Goal: Find specific page/section: Find specific page/section

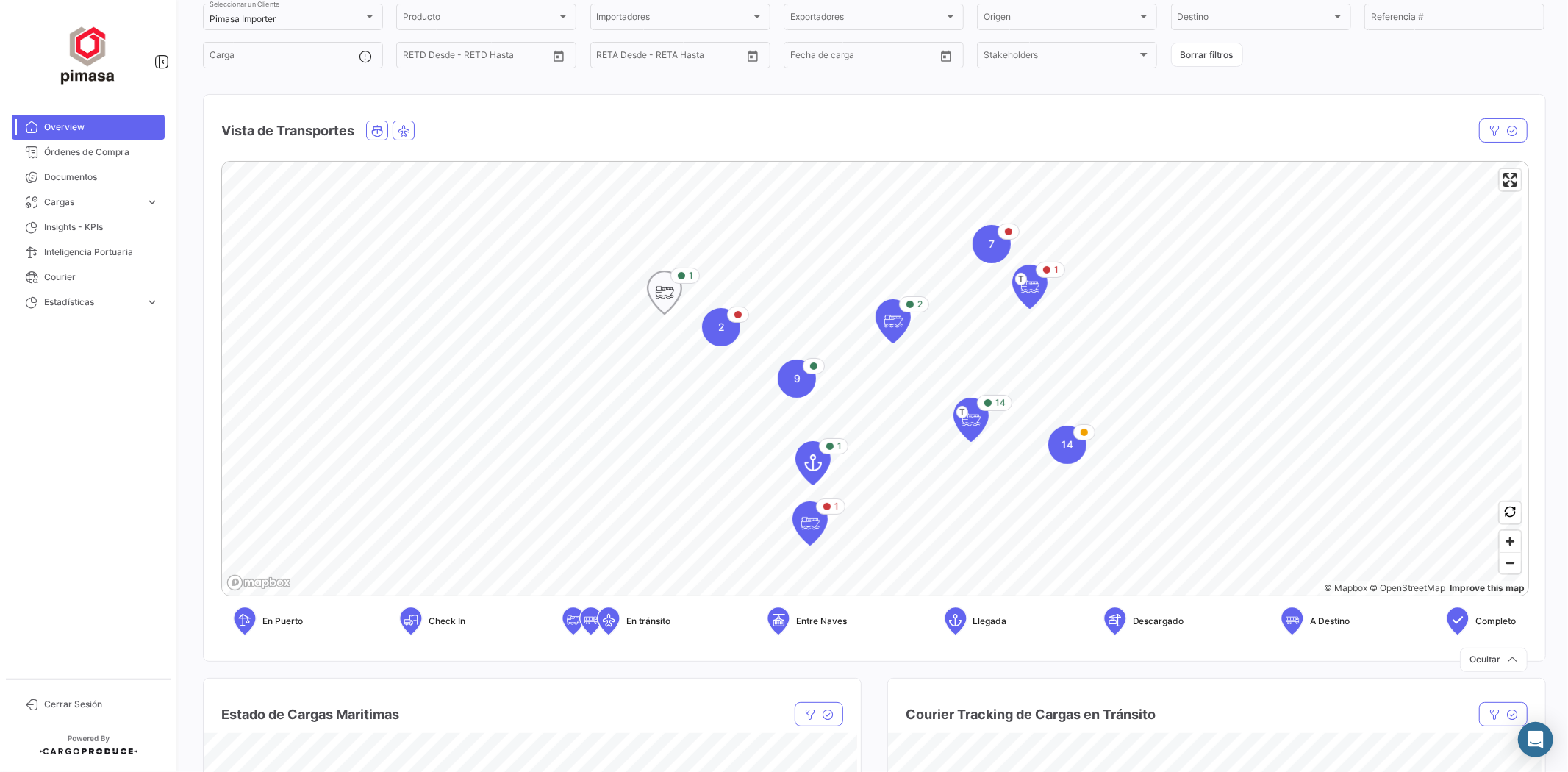
scroll to position [164, 0]
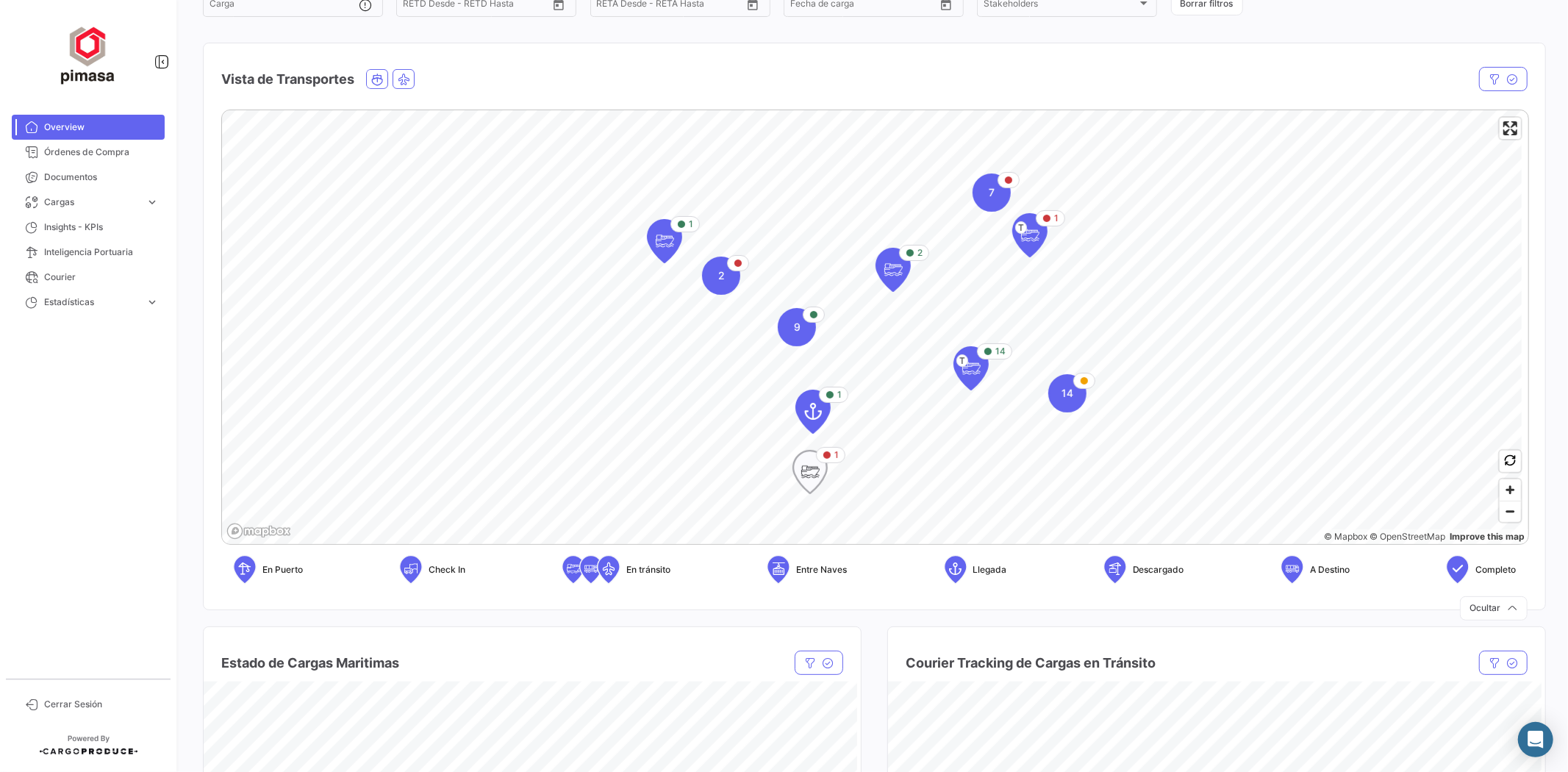
click at [809, 479] on icon "Map marker" at bounding box center [810, 472] width 20 height 31
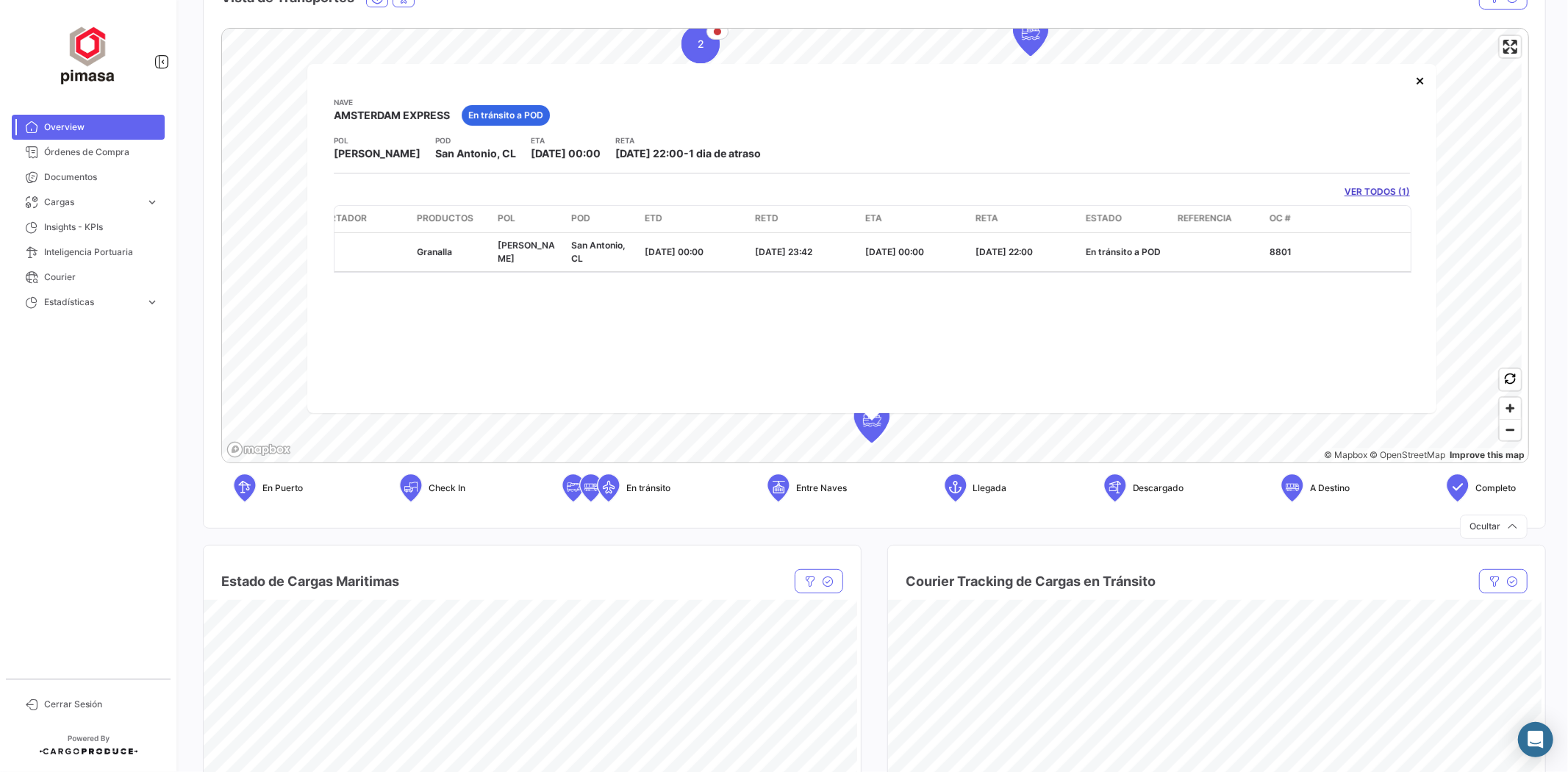
scroll to position [0, 0]
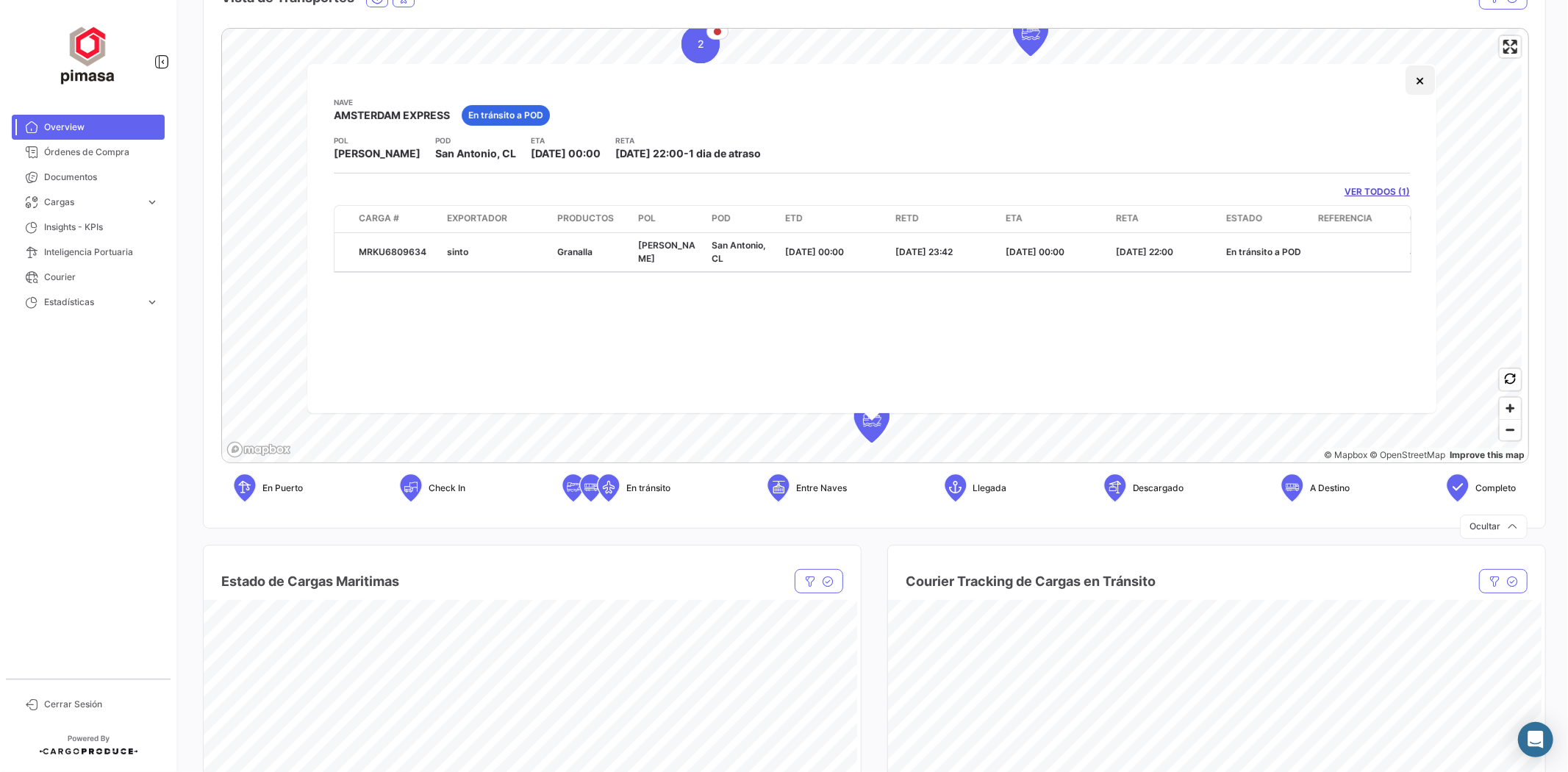
click at [1429, 84] on button "×" at bounding box center [1420, 80] width 29 height 29
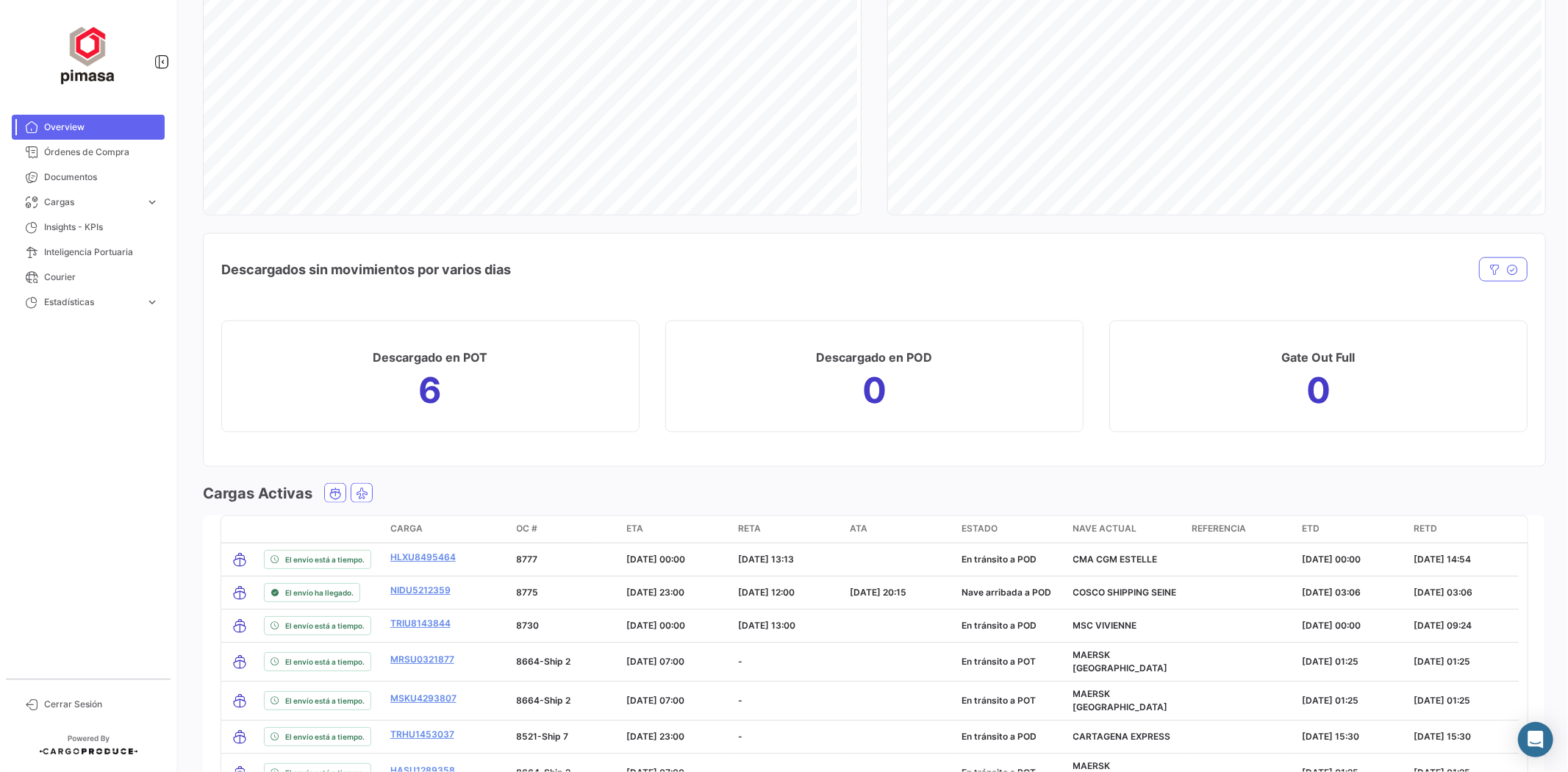
scroll to position [1307, 0]
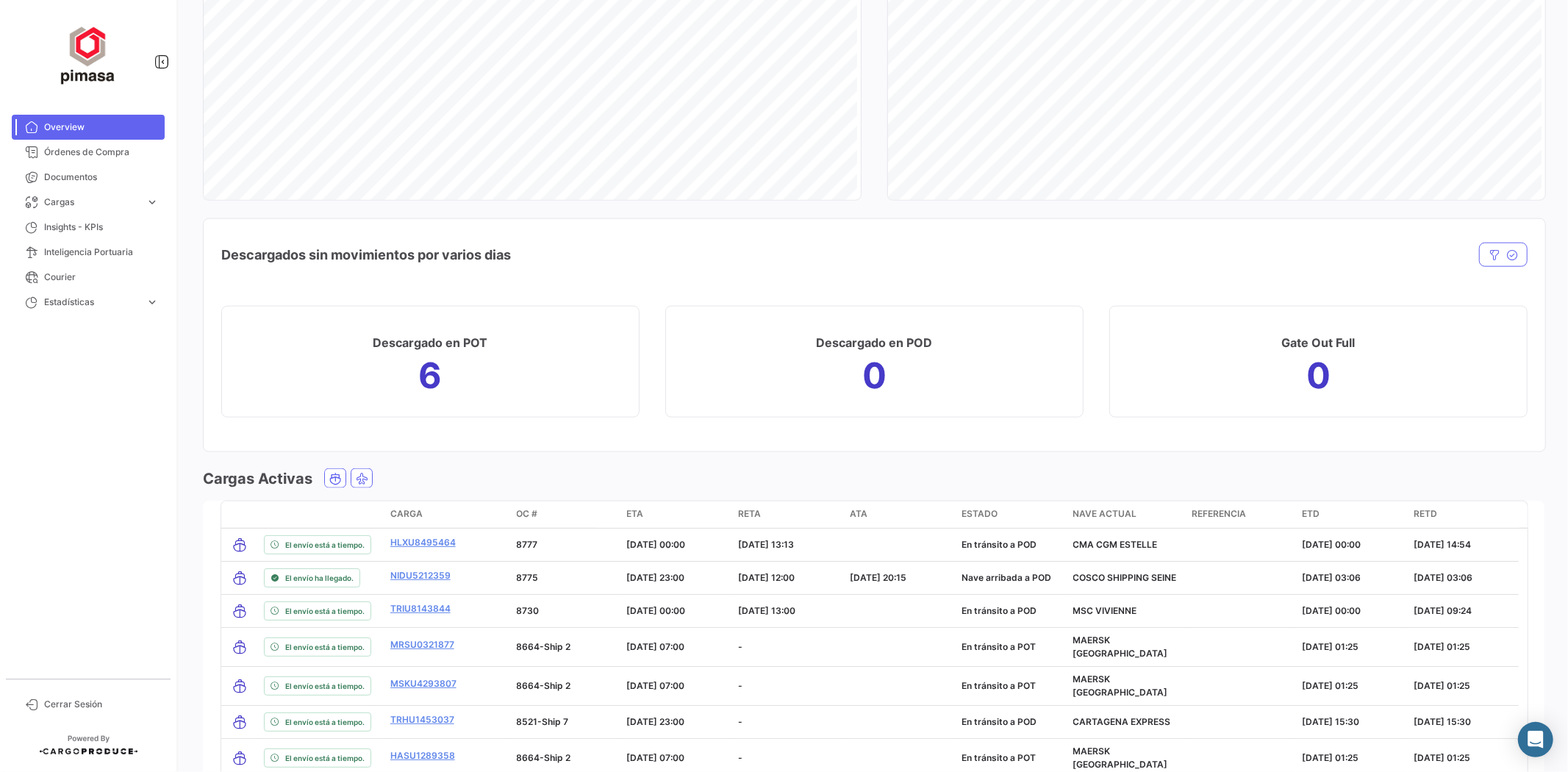
click at [636, 512] on span "ETA" at bounding box center [634, 514] width 16 height 14
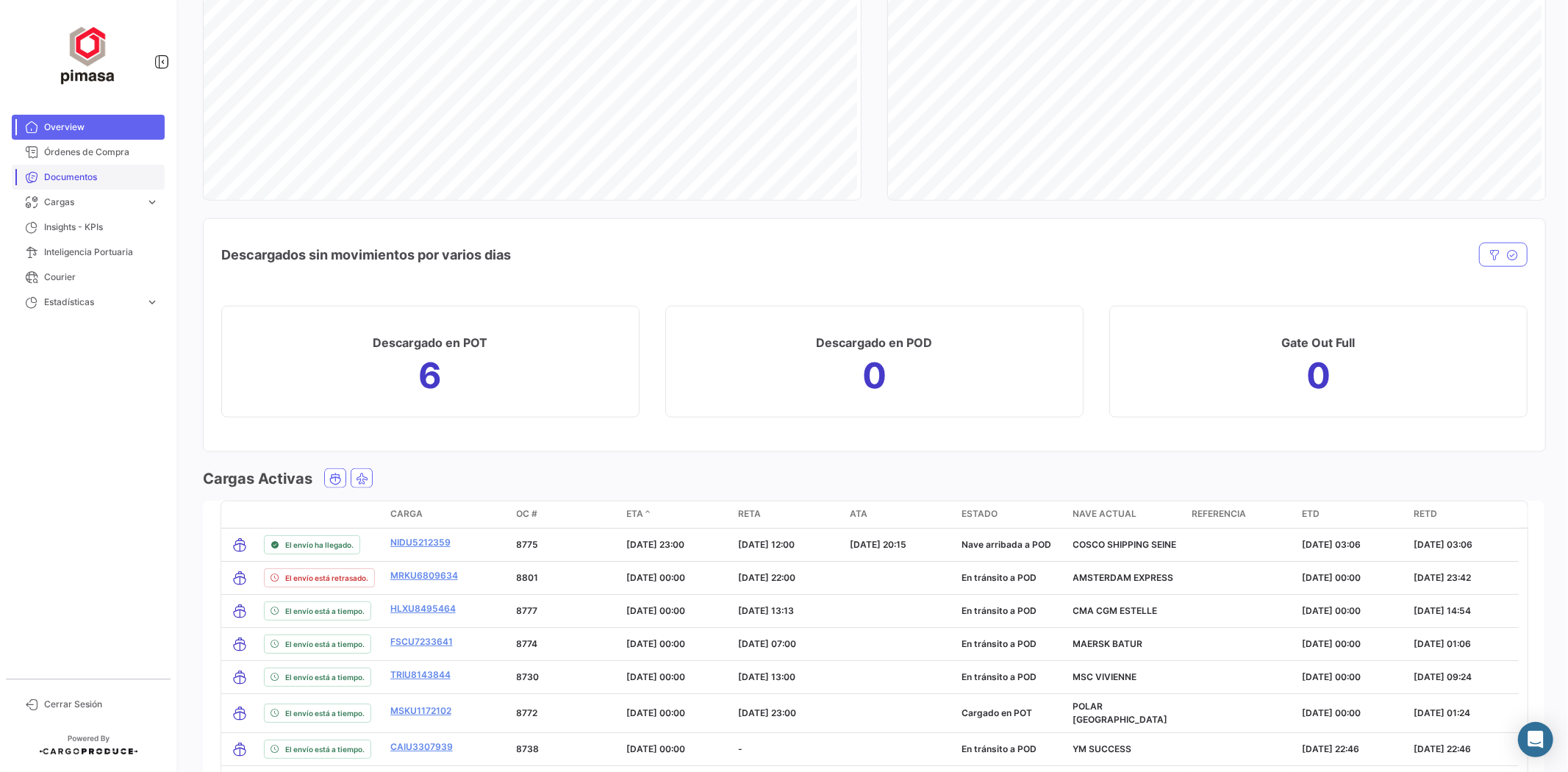
click at [77, 172] on span "Documentos" at bounding box center [102, 177] width 114 height 14
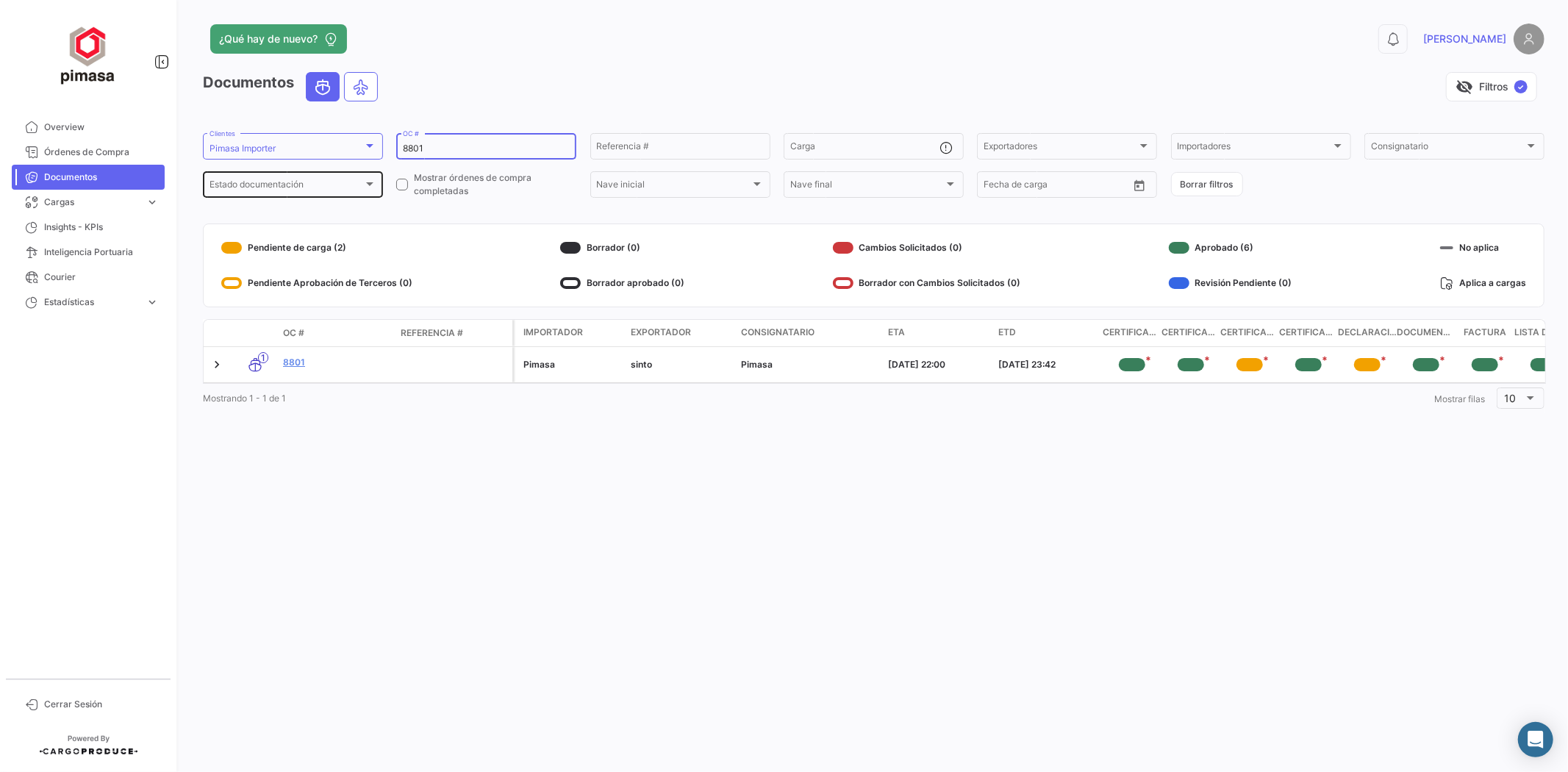
drag, startPoint x: 480, startPoint y: 150, endPoint x: 232, endPoint y: 174, distance: 249.2
click at [0, 0] on div "8801 OC # Referencia # Carga Exportadores Exportadores Importadores Importadore…" at bounding box center [0, 0] width 0 height 0
type input "8775"
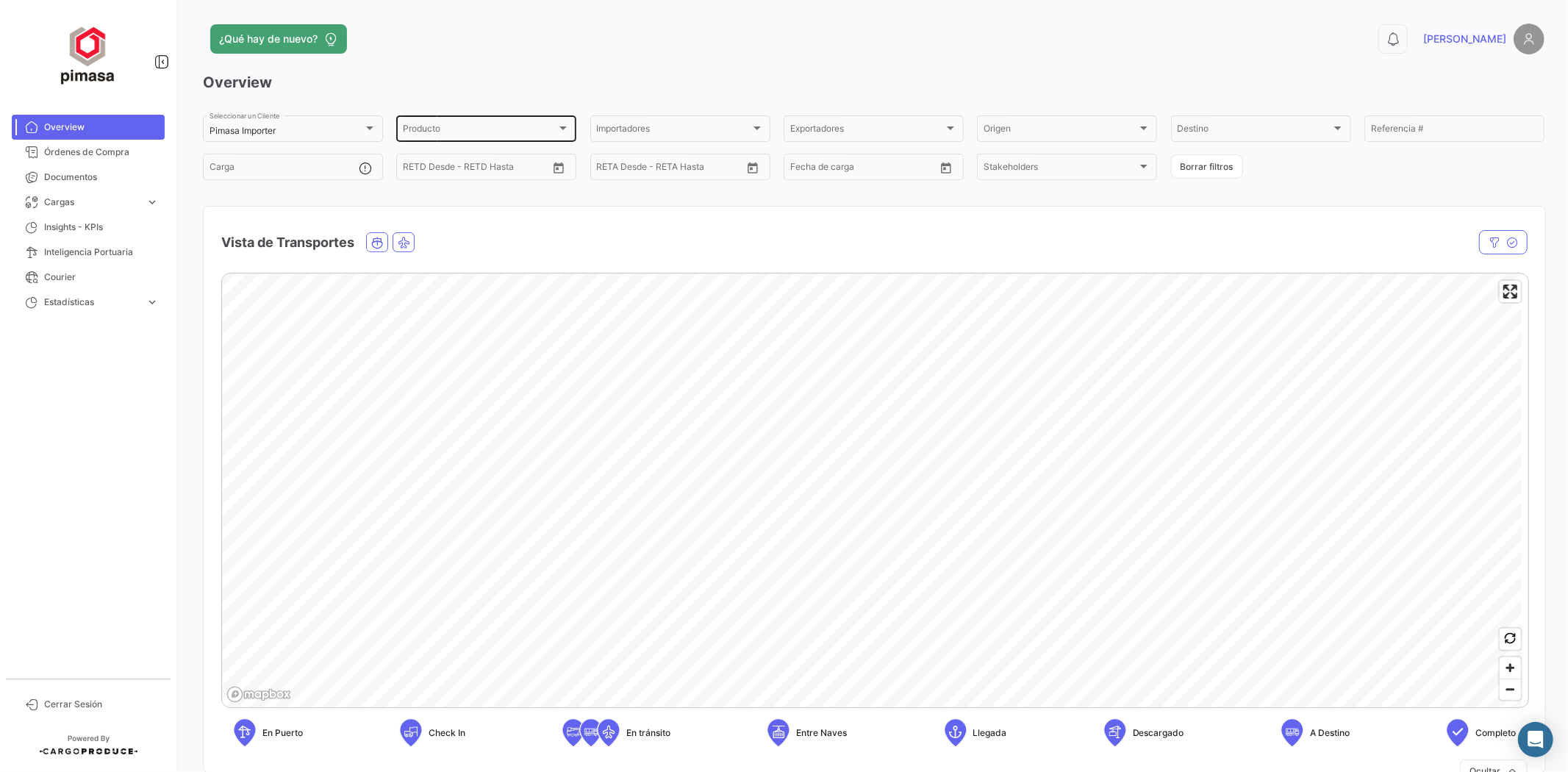
click at [457, 120] on div "Producto Producto" at bounding box center [486, 128] width 167 height 29
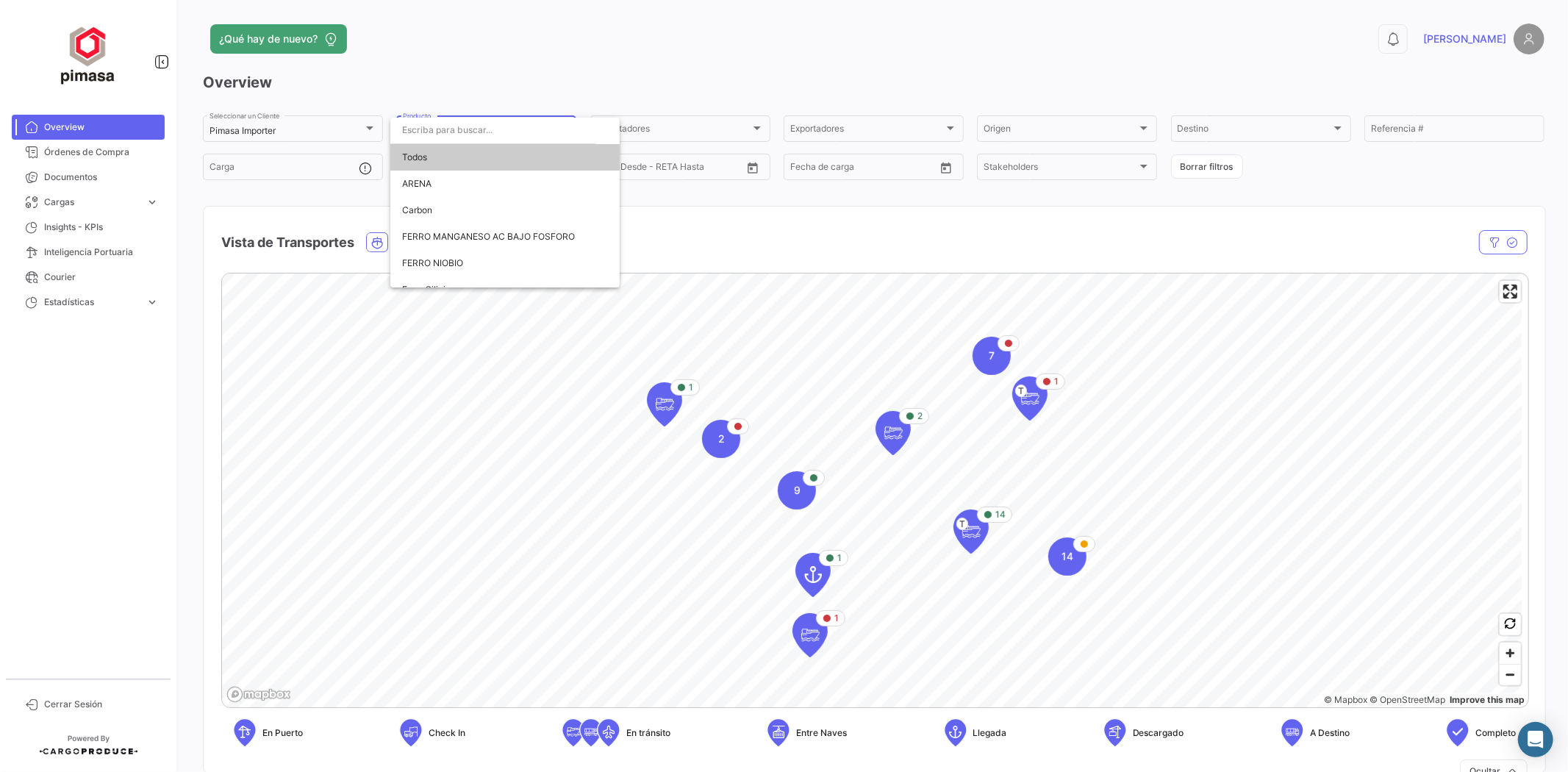
click at [562, 32] on div at bounding box center [784, 386] width 1568 height 772
click at [461, 129] on div "Producto" at bounding box center [479, 131] width 154 height 11
click at [614, 67] on div at bounding box center [784, 386] width 1568 height 772
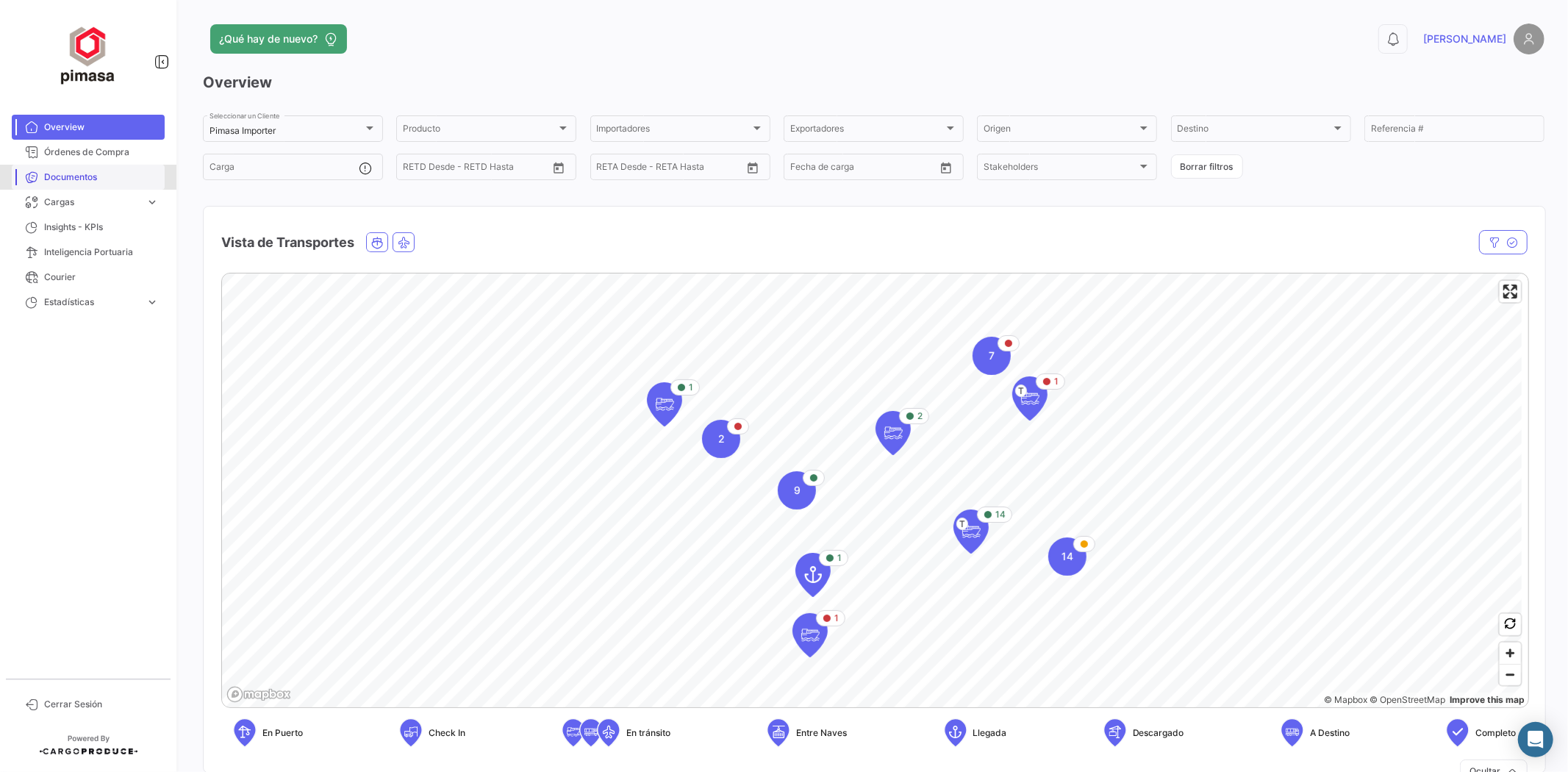
click at [75, 170] on link "Documentos" at bounding box center [88, 177] width 153 height 25
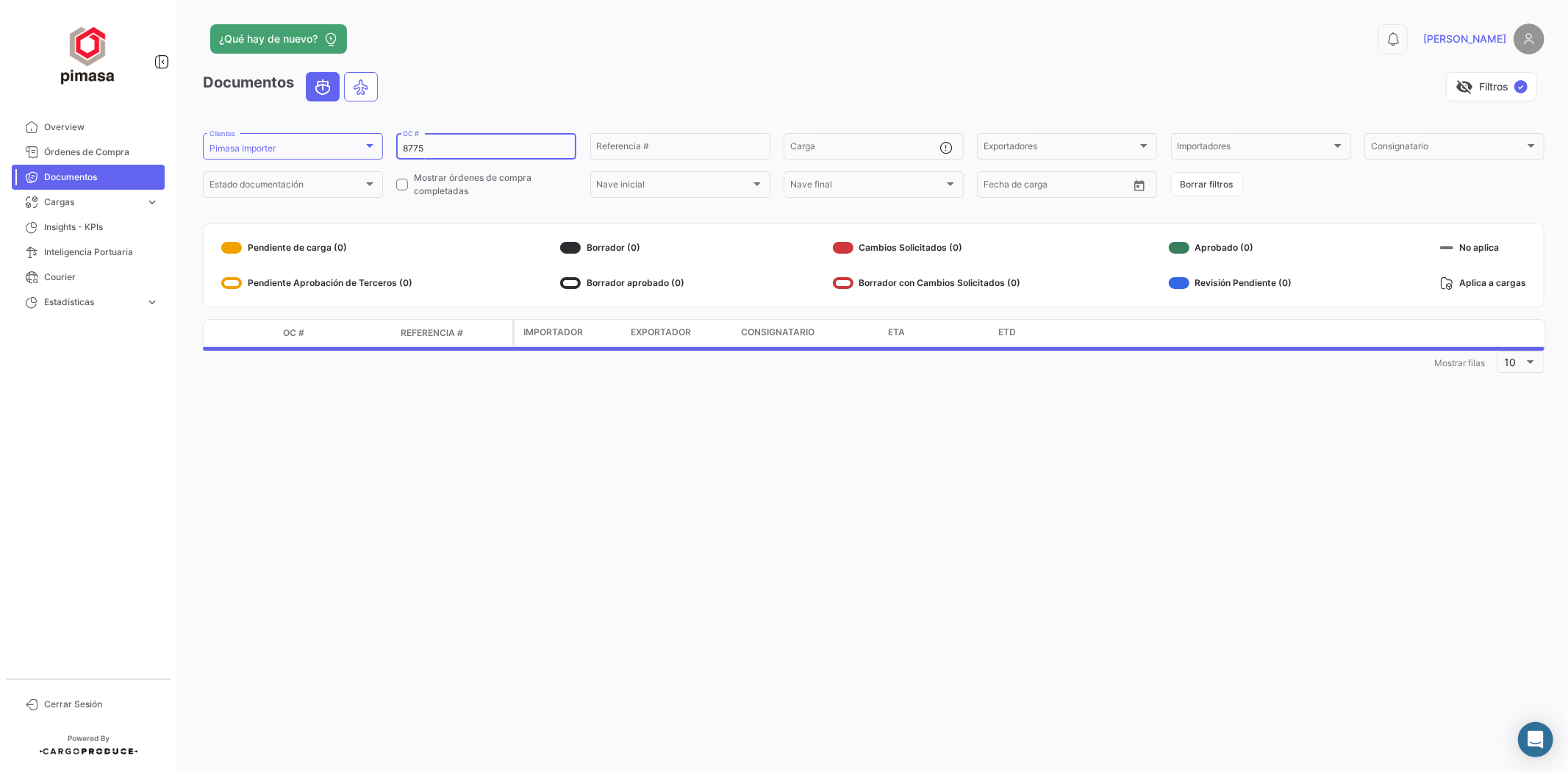
click at [479, 145] on input "8775" at bounding box center [486, 148] width 167 height 11
drag, startPoint x: 479, startPoint y: 145, endPoint x: 341, endPoint y: 163, distance: 139.2
click at [341, 163] on form "Pimasa Importer Clientes 8775 OC # Referencia # Carga Exportadores Exportadores…" at bounding box center [873, 165] width 1341 height 69
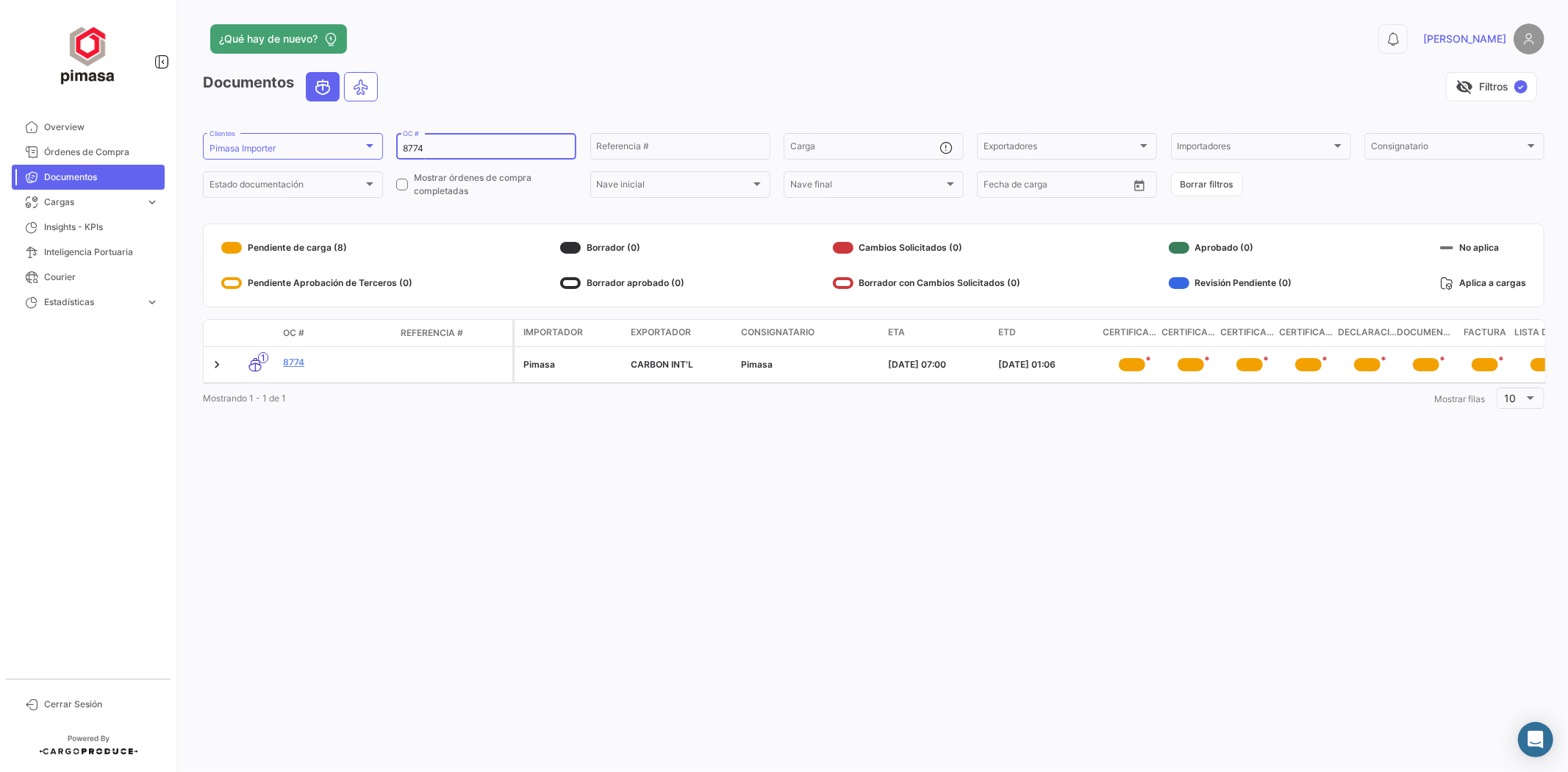
drag, startPoint x: 472, startPoint y: 143, endPoint x: 383, endPoint y: 164, distance: 91.4
click at [467, 144] on input "8774" at bounding box center [486, 148] width 167 height 11
drag, startPoint x: 438, startPoint y: 148, endPoint x: 364, endPoint y: 158, distance: 74.7
click at [371, 158] on form "Pimasa Importer Clientes 8774 OC # Referencia # Carga Exportadores Exportadores…" at bounding box center [873, 165] width 1341 height 69
type input "8806"
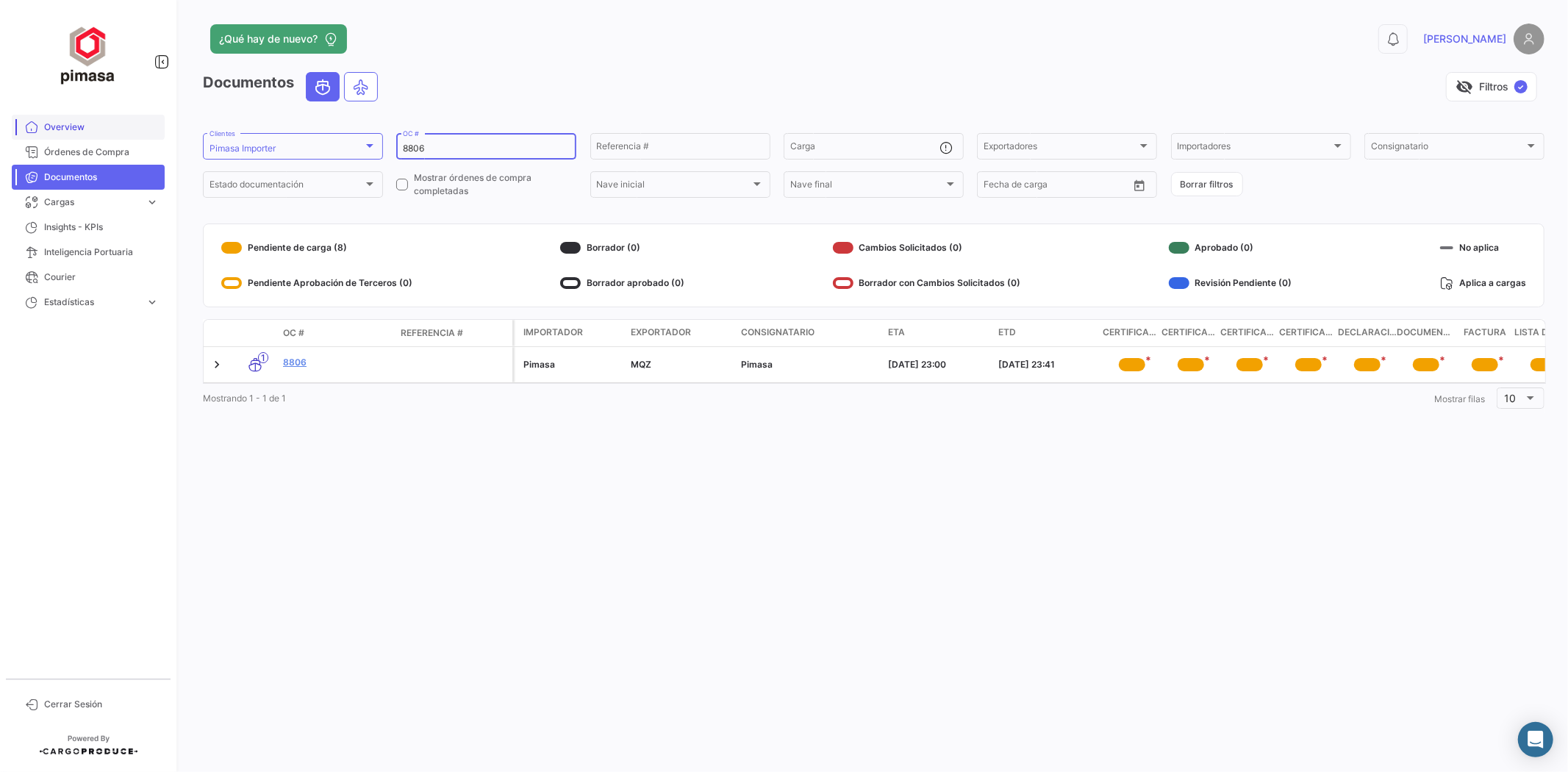
click at [65, 122] on span "Overview" at bounding box center [102, 127] width 114 height 14
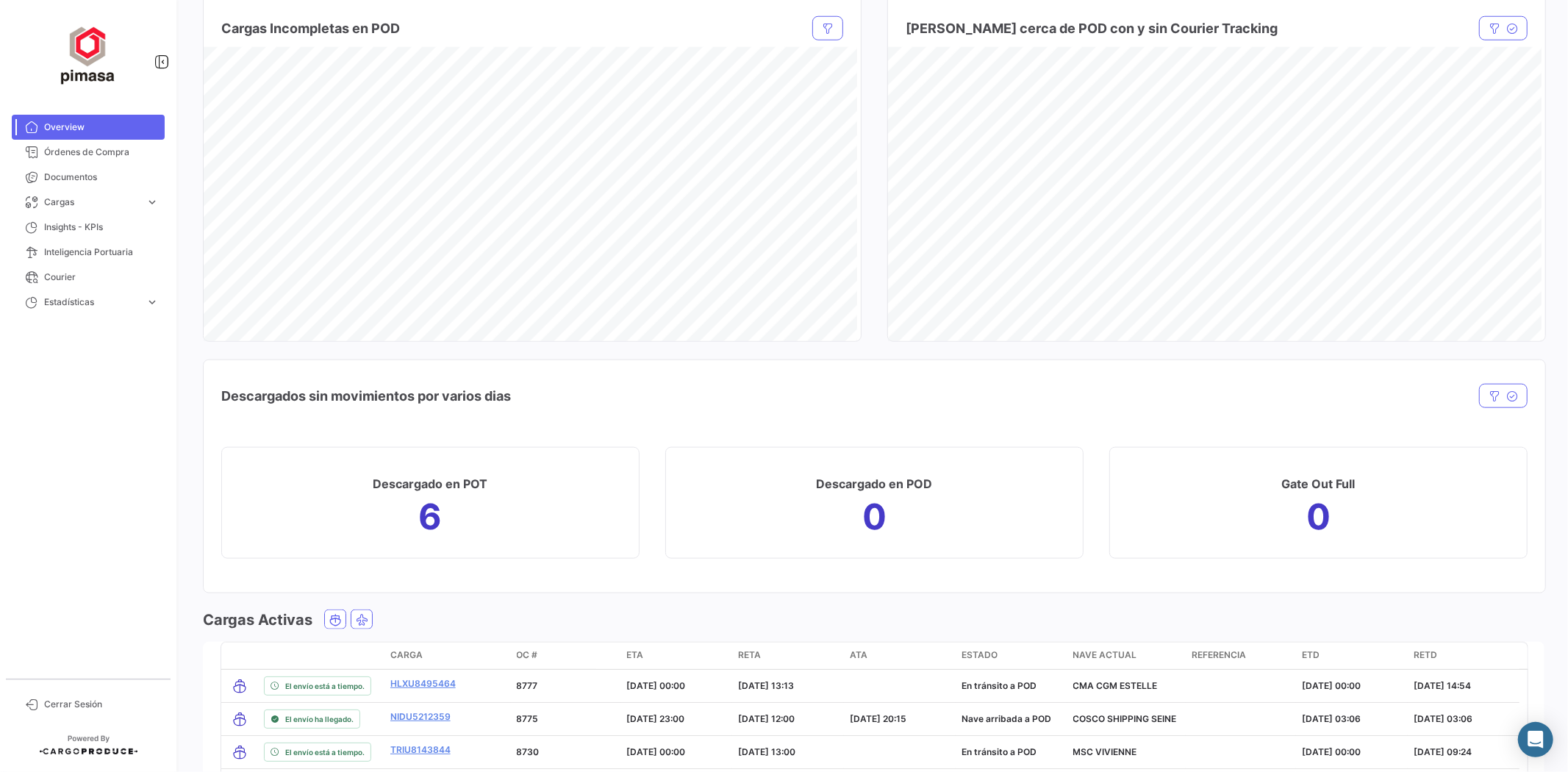
scroll to position [1388, 0]
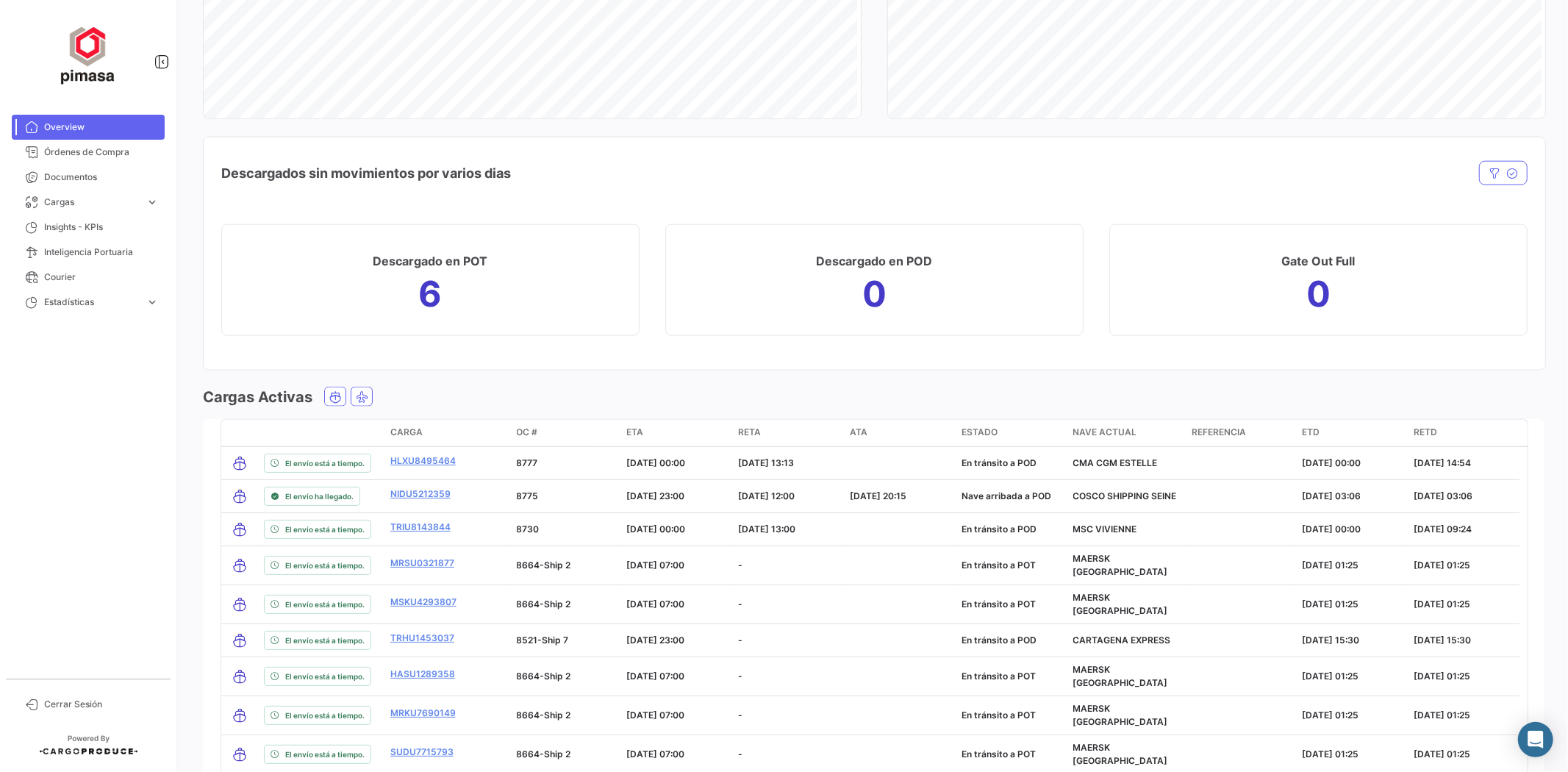
click at [645, 432] on div "ETA" at bounding box center [676, 432] width 100 height 14
click at [642, 438] on span "ETA" at bounding box center [634, 432] width 16 height 14
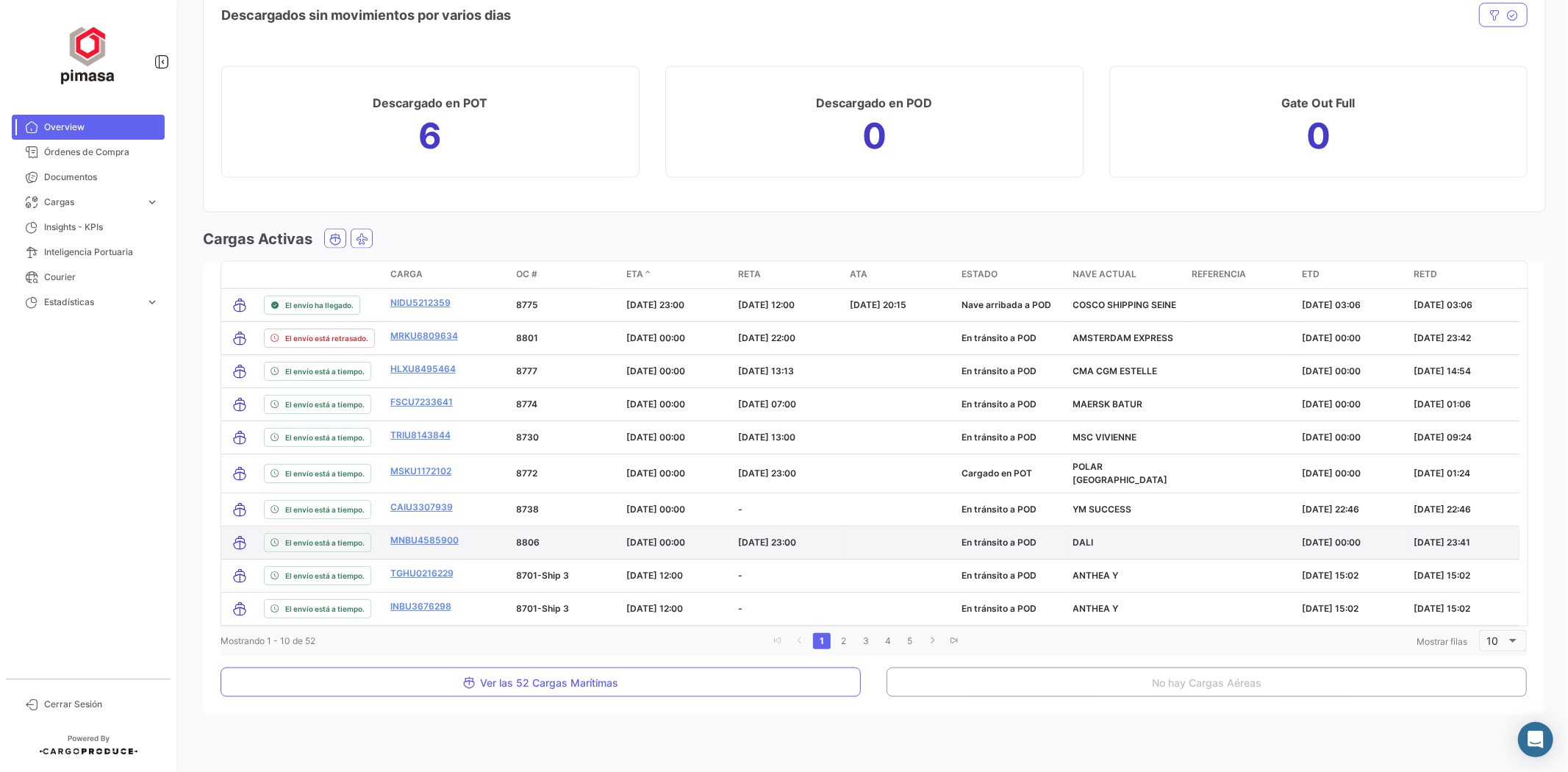
scroll to position [1549, 0]
